Goal: Find specific page/section: Find specific page/section

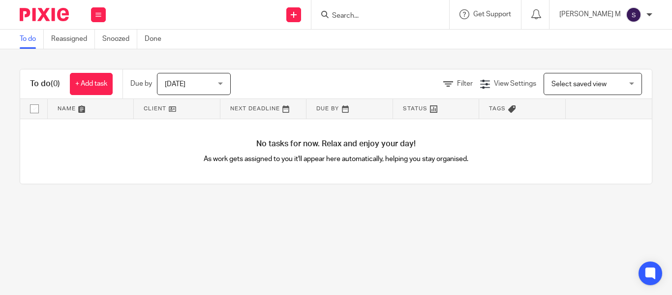
click at [389, 16] on input "Search" at bounding box center [375, 16] width 89 height 9
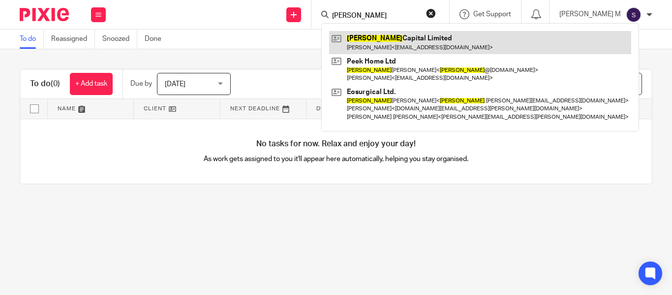
type input "[PERSON_NAME]"
click at [404, 42] on link at bounding box center [480, 42] width 302 height 23
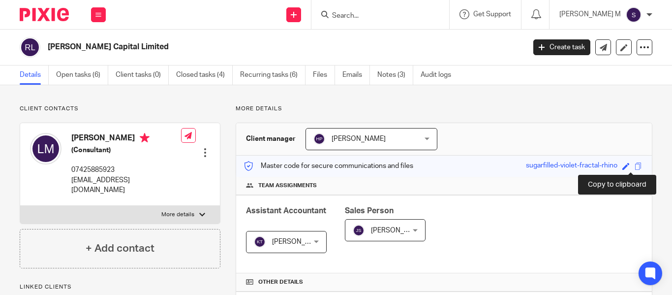
click at [634, 168] on span at bounding box center [637, 165] width 7 height 7
